Goal: Navigation & Orientation: Find specific page/section

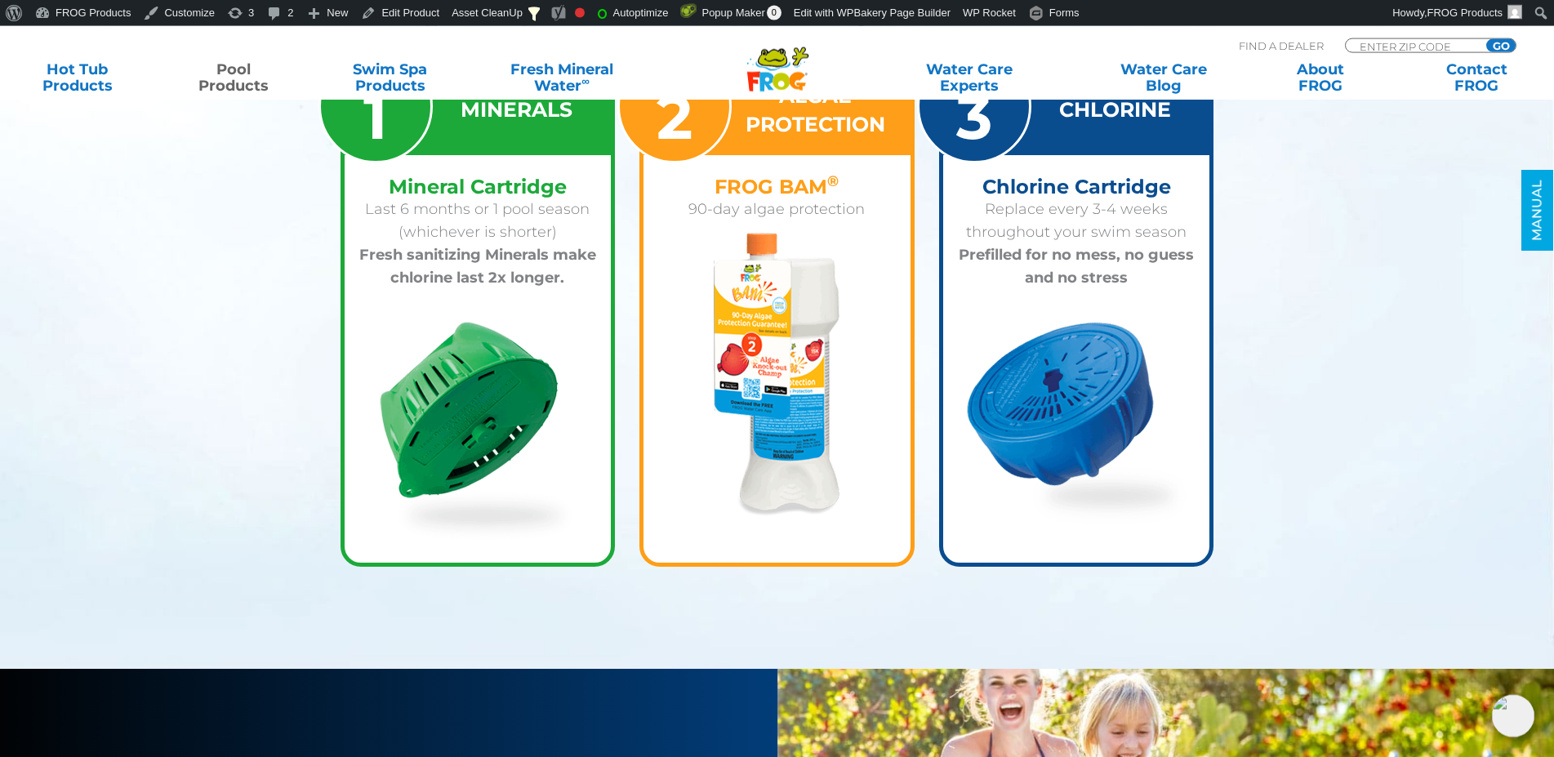
scroll to position [2416, 0]
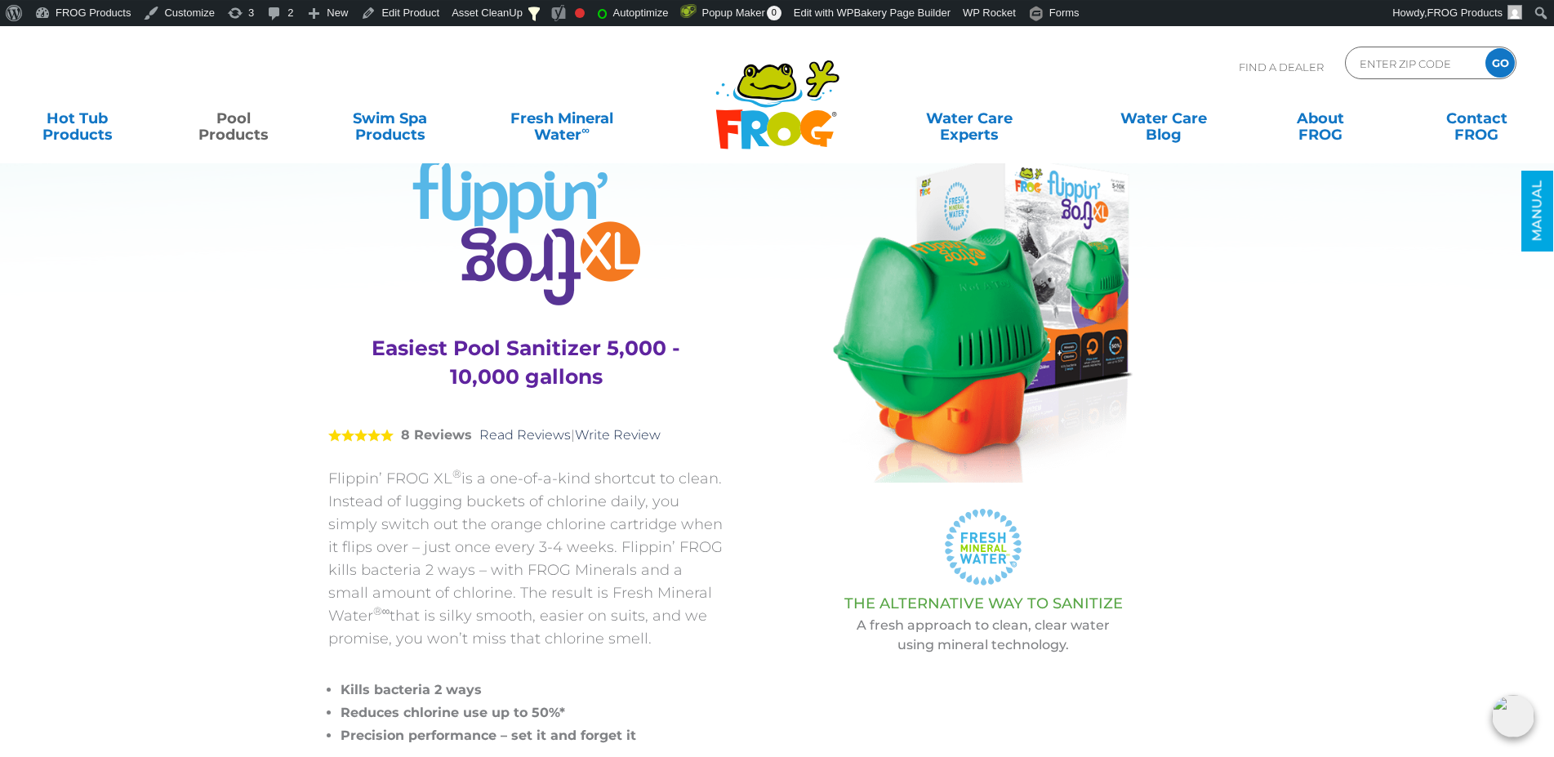
scroll to position [83, 0]
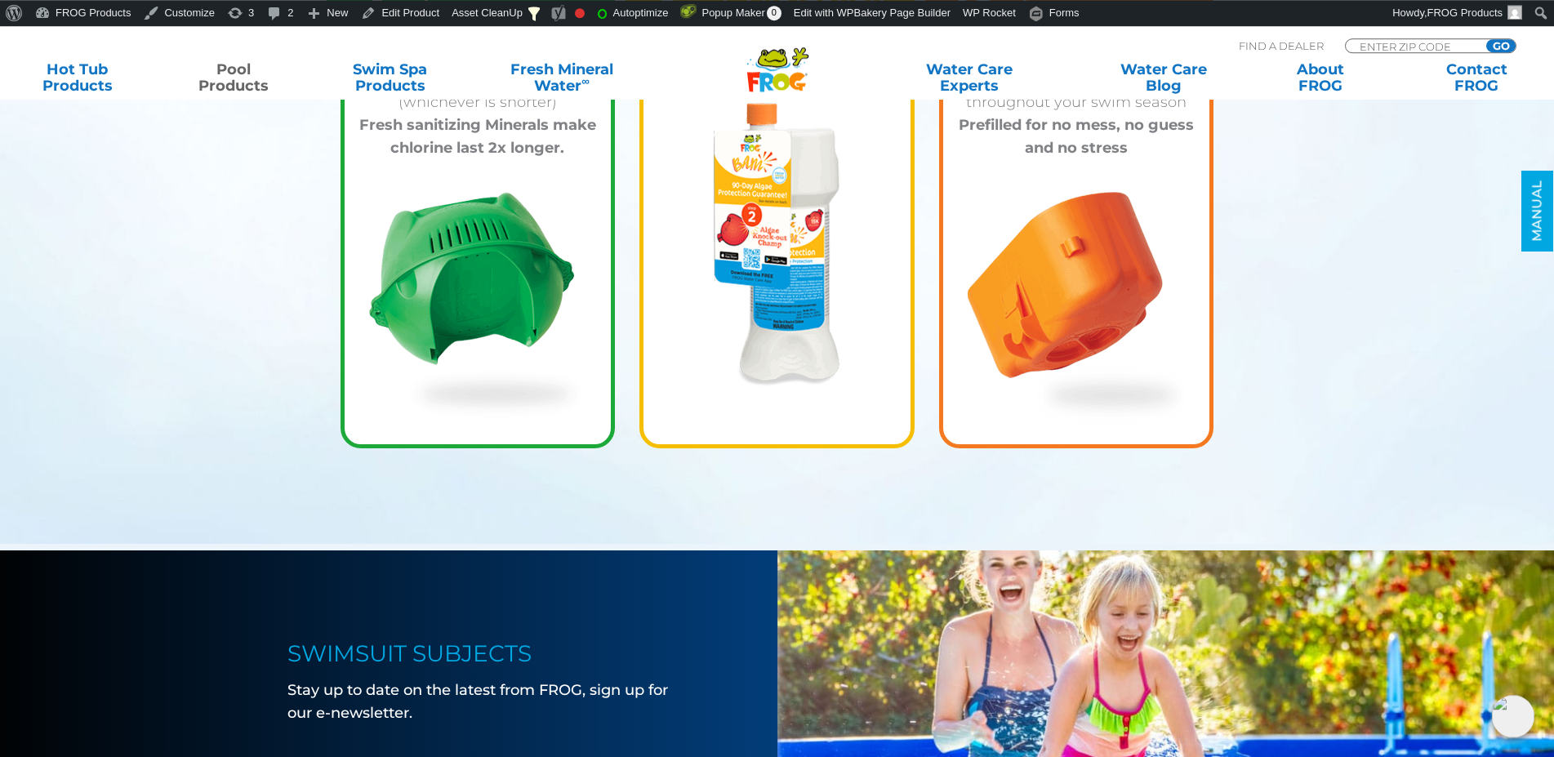
scroll to position [2665, 0]
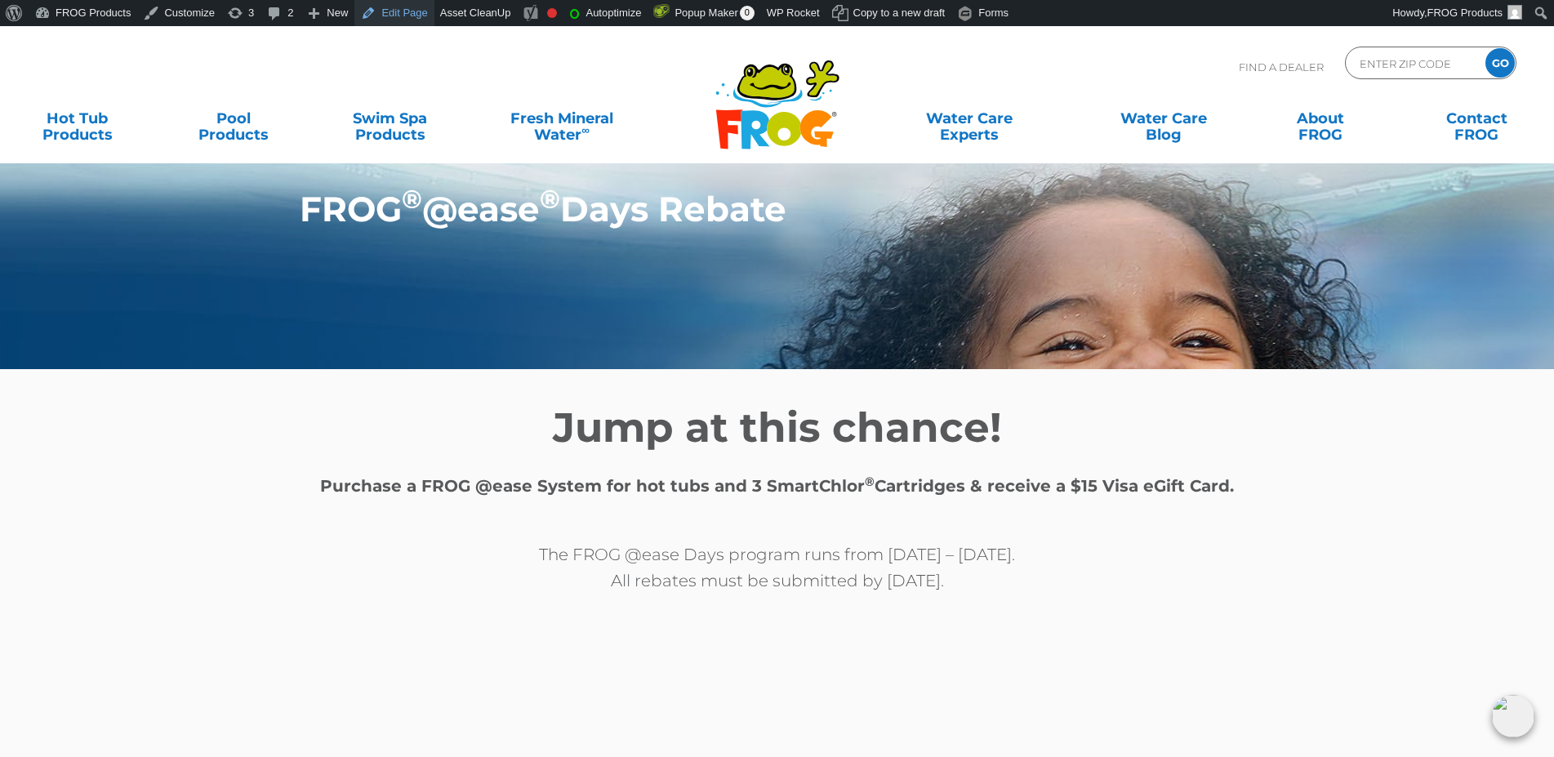
click at [381, 17] on link "Edit Page" at bounding box center [393, 13] width 79 height 26
